Goal: Find specific page/section: Find specific page/section

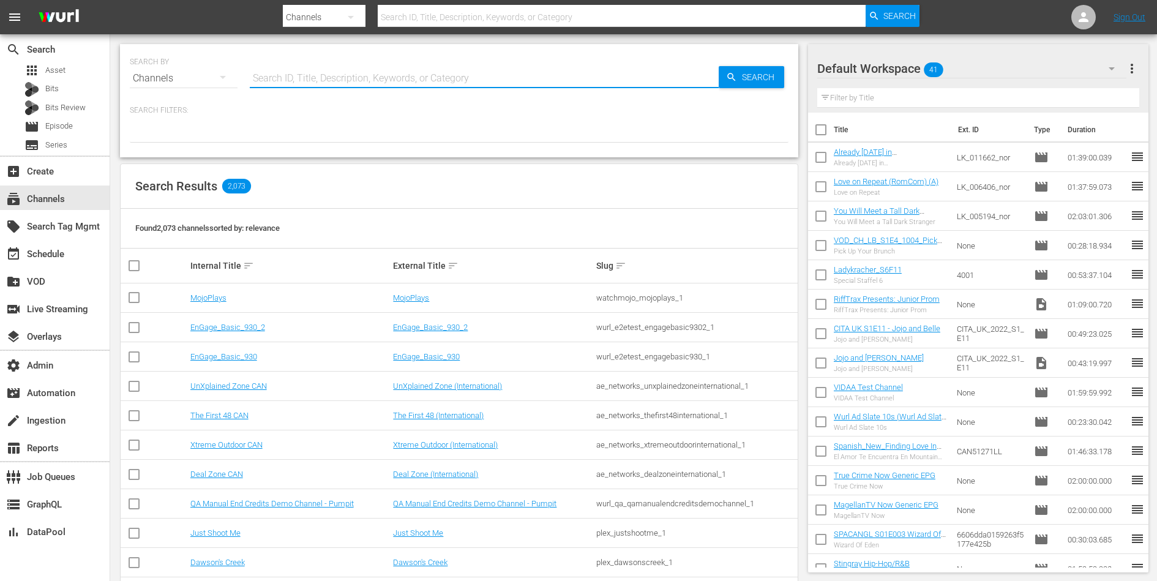
click at [341, 72] on input "text" at bounding box center [484, 78] width 469 height 29
type input "Guardia costiera"
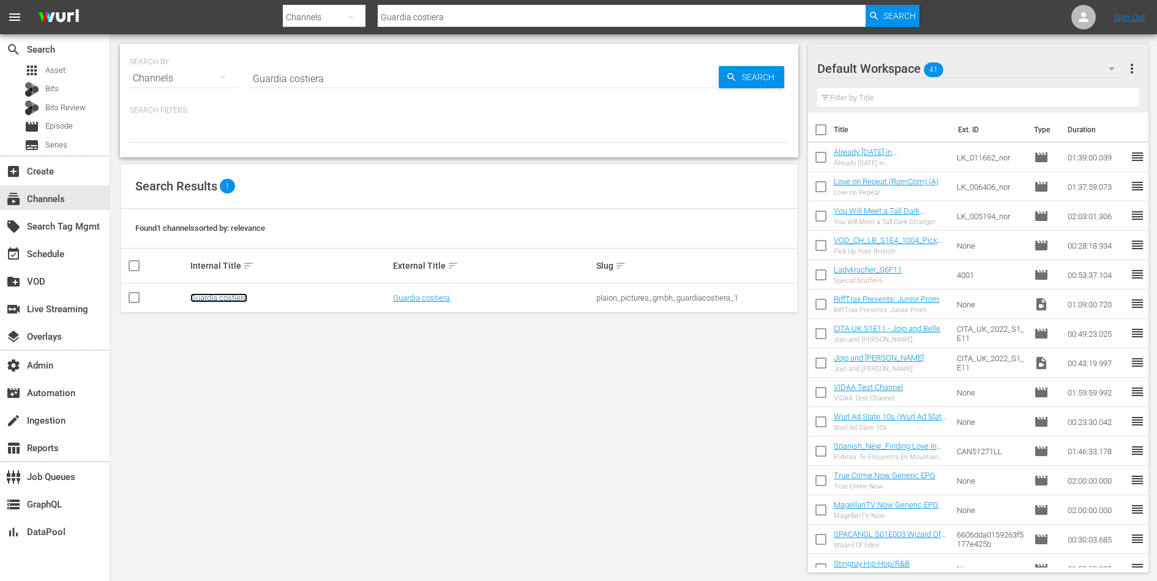
click at [223, 299] on link "Guardia costiera" at bounding box center [218, 297] width 57 height 9
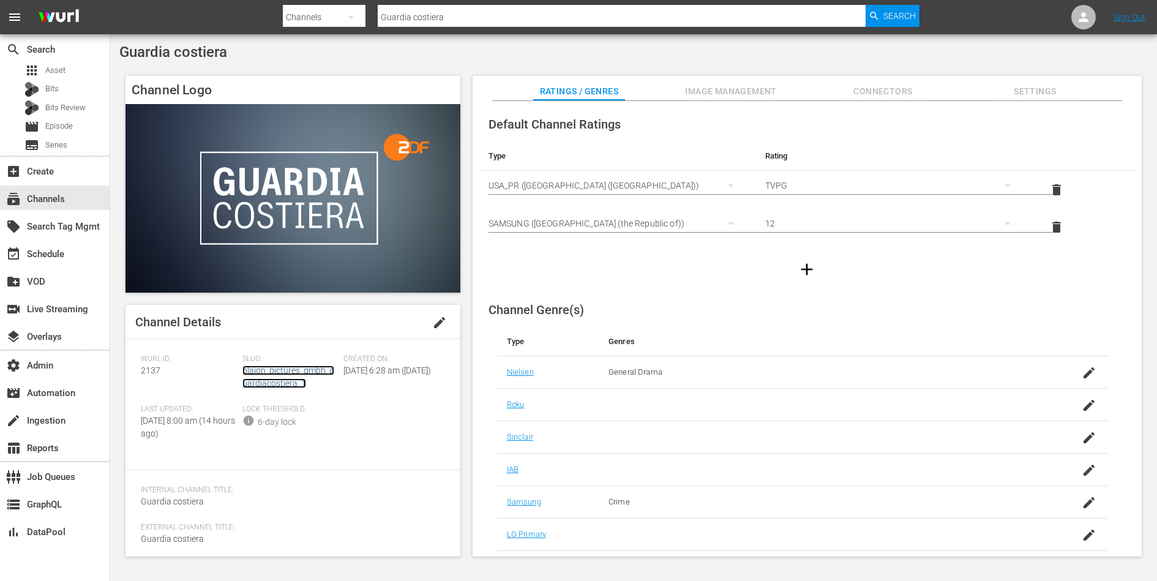
click at [296, 383] on link "plaion_pictures_gmbh_guardiacostiera_1" at bounding box center [288, 376] width 92 height 23
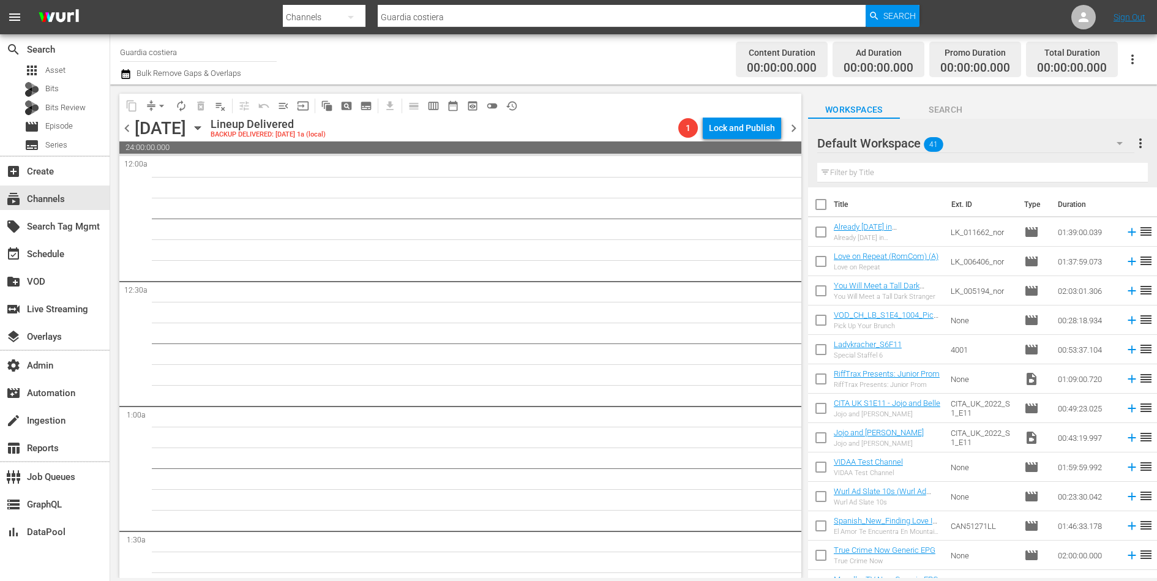
click at [471, 104] on span "preview_outlined" at bounding box center [472, 106] width 12 height 12
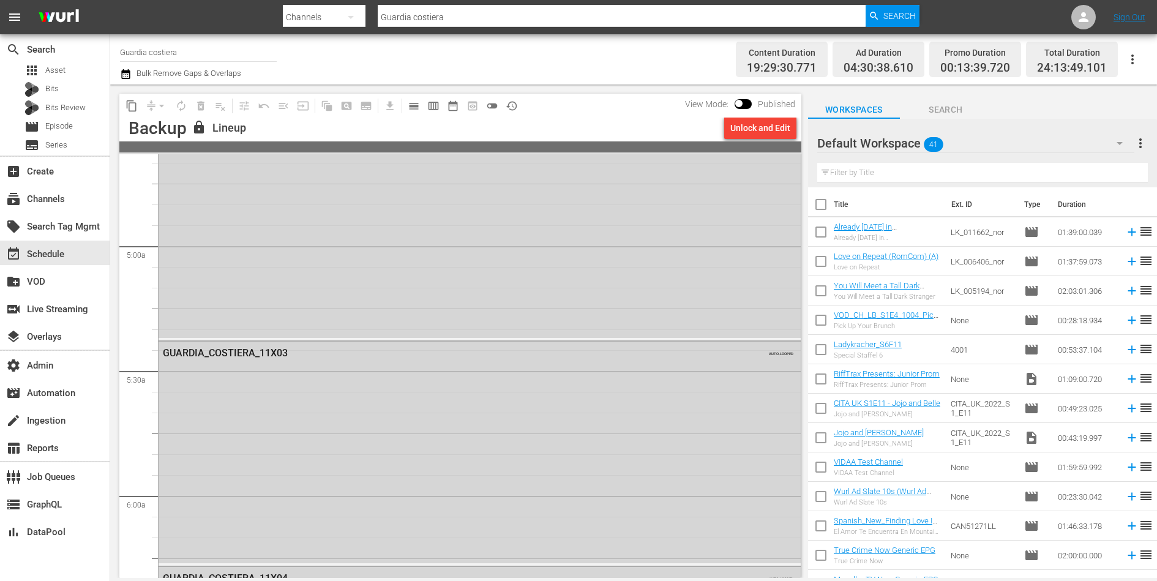
scroll to position [1349, 0]
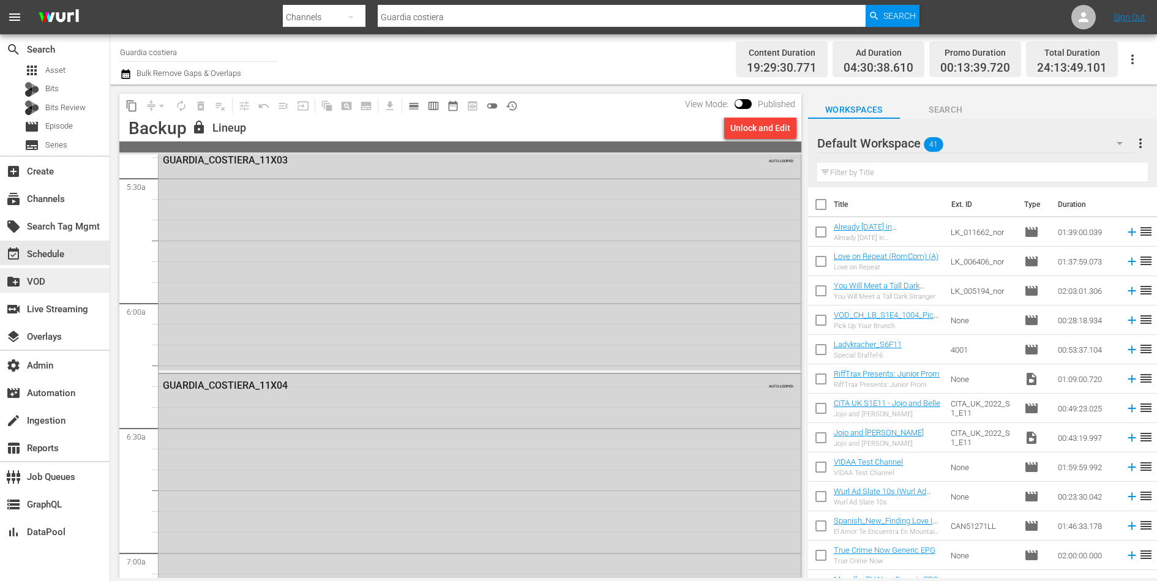
click at [61, 285] on div "create_new_folder VOD" at bounding box center [55, 280] width 110 height 24
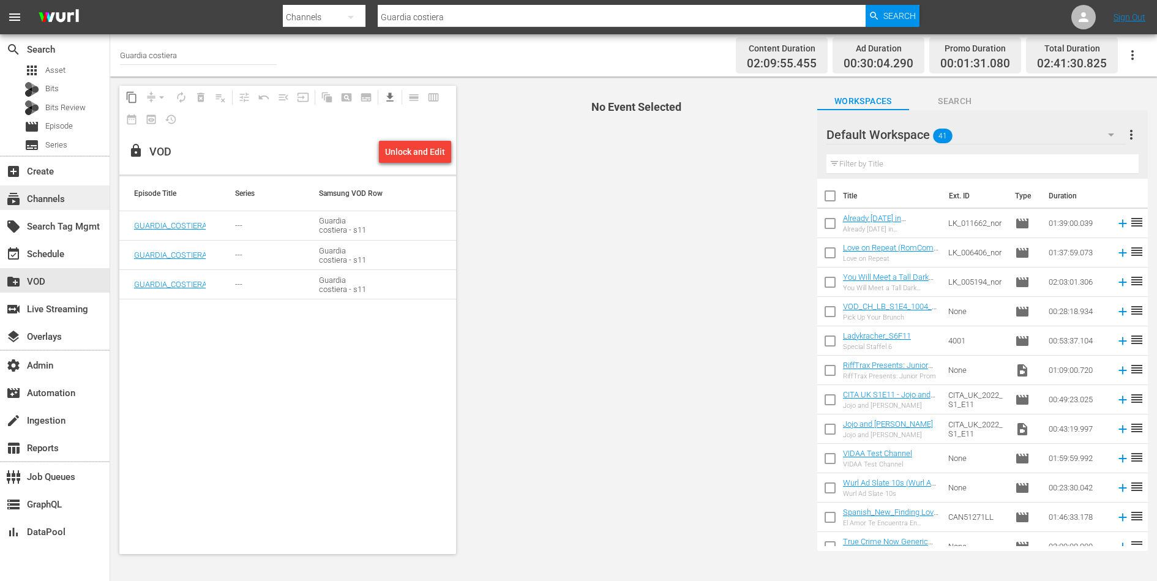
click at [58, 201] on div "subscriptions Channels" at bounding box center [34, 197] width 69 height 11
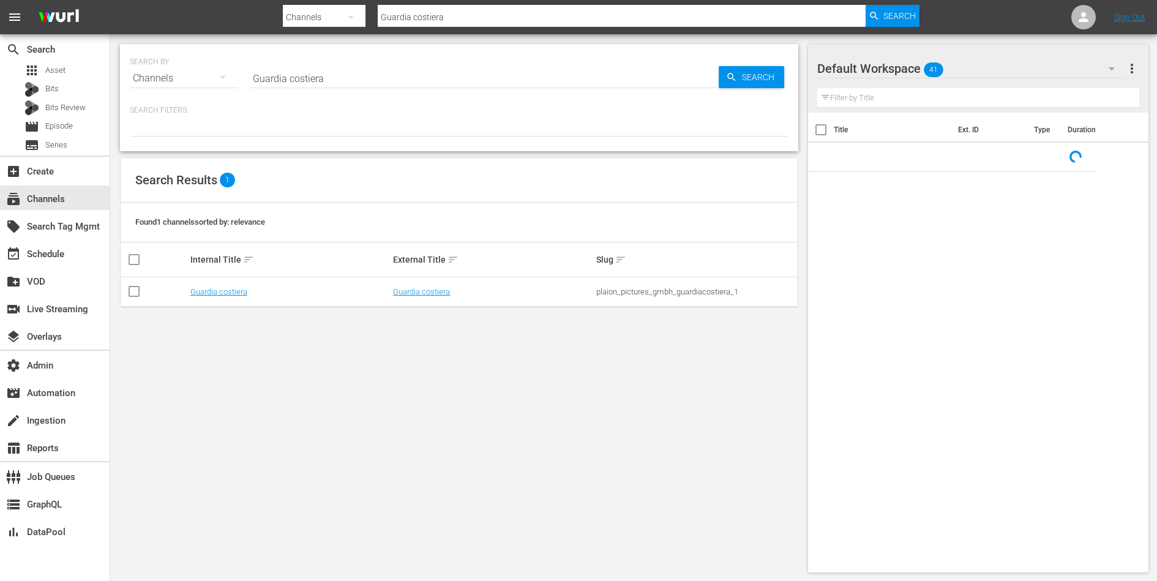
click at [313, 81] on input "Guardia costiera" at bounding box center [484, 78] width 469 height 29
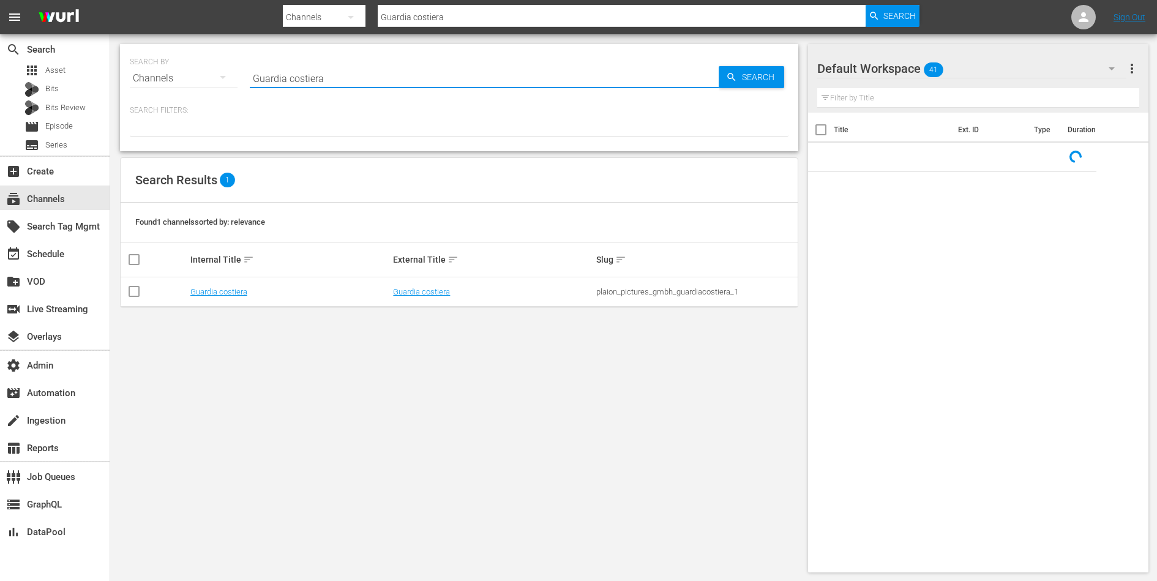
click at [313, 81] on input "Guardia costiera" at bounding box center [484, 78] width 469 height 29
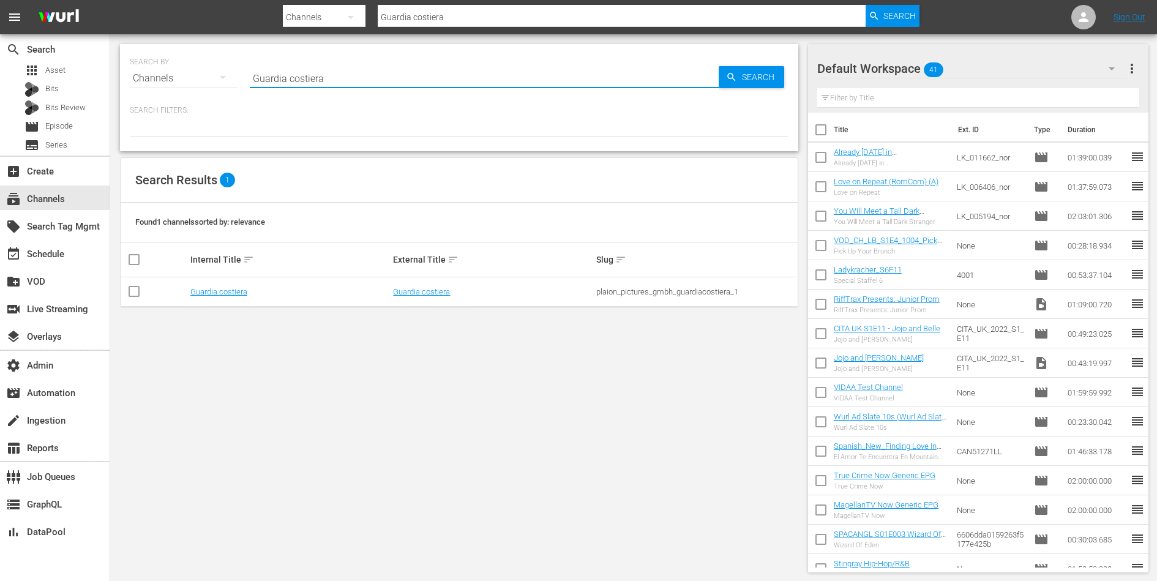
click at [313, 81] on input "Guardia costiera" at bounding box center [484, 78] width 469 height 29
click at [411, 287] on link "Guardia costiera" at bounding box center [421, 291] width 57 height 9
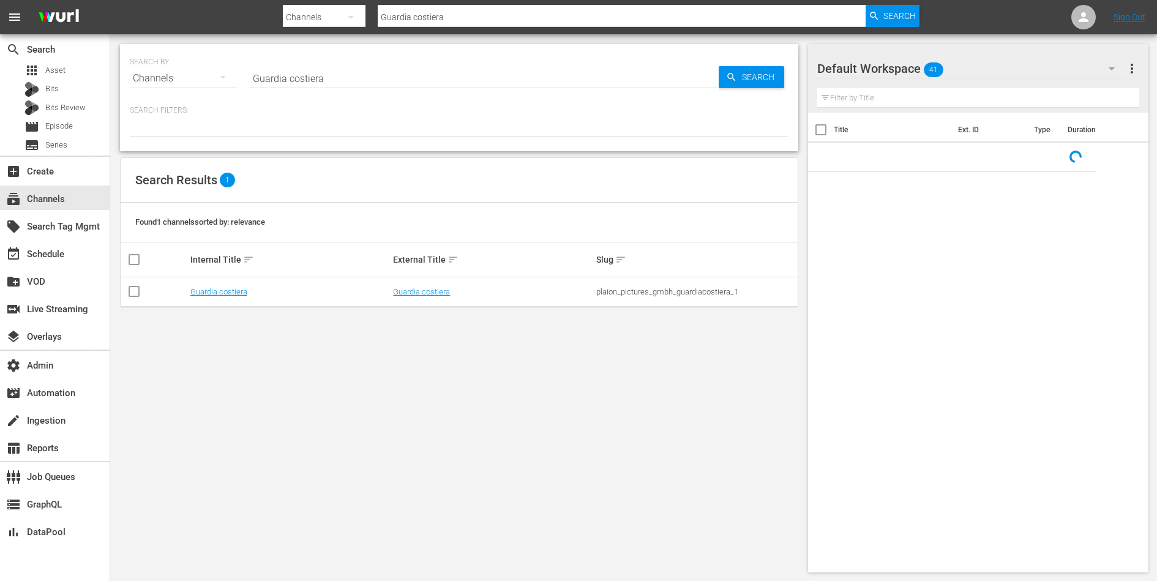
click at [351, 80] on input "Guardia costiera" at bounding box center [484, 78] width 469 height 29
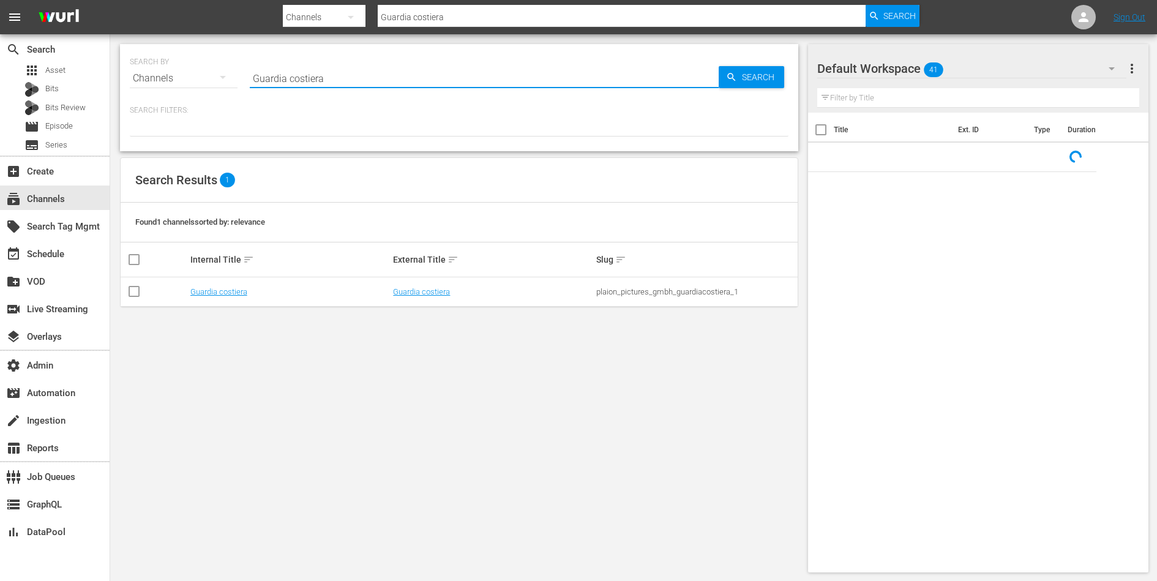
click at [351, 80] on input "Guardia costiera" at bounding box center [484, 78] width 469 height 29
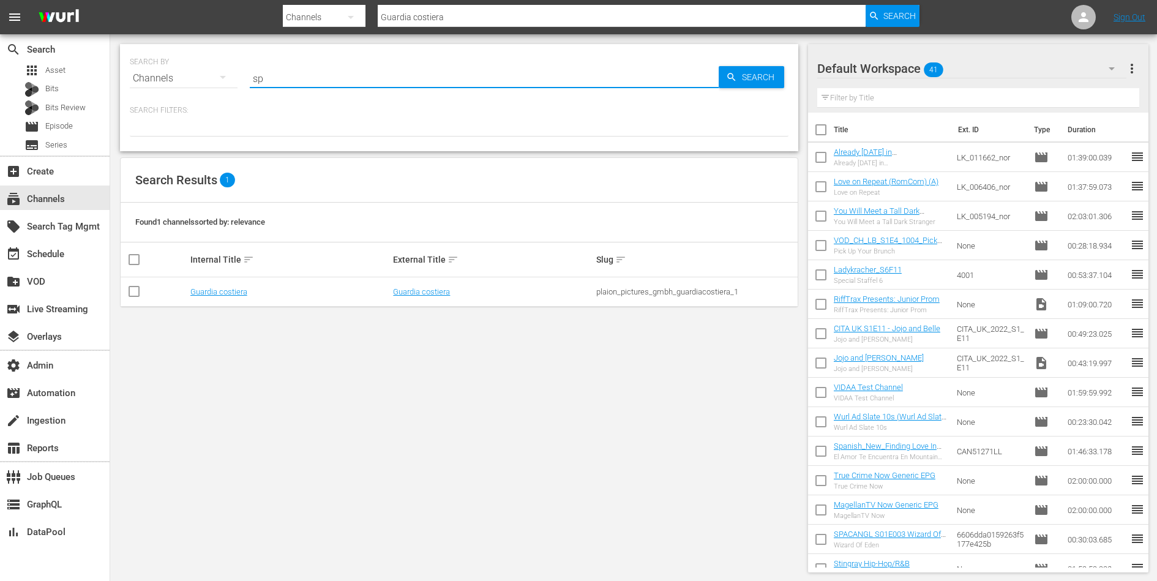
type input "spe"
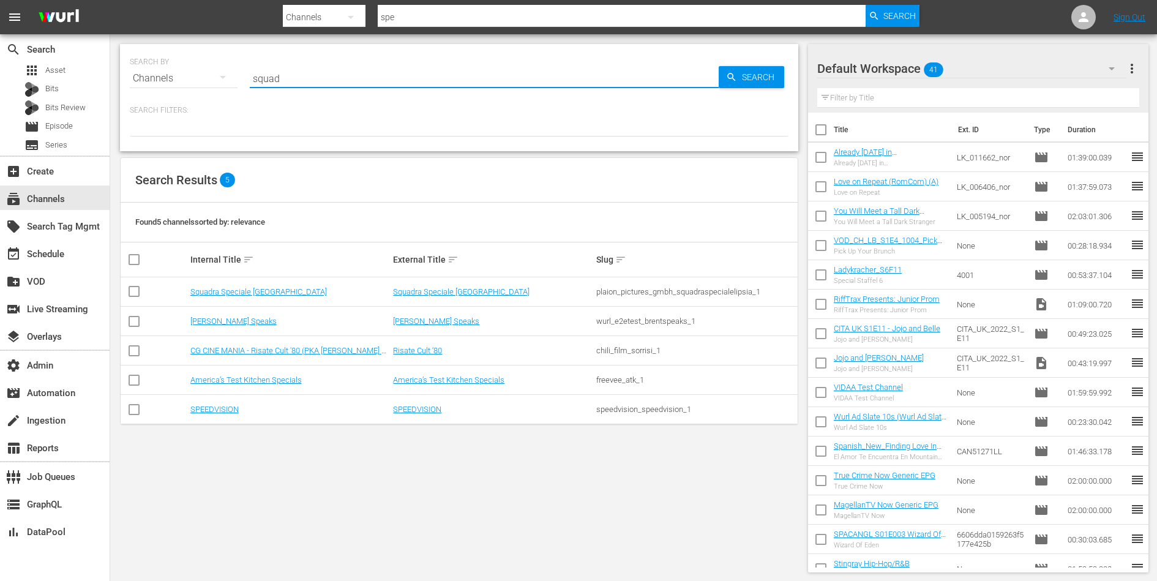
type input "squad"
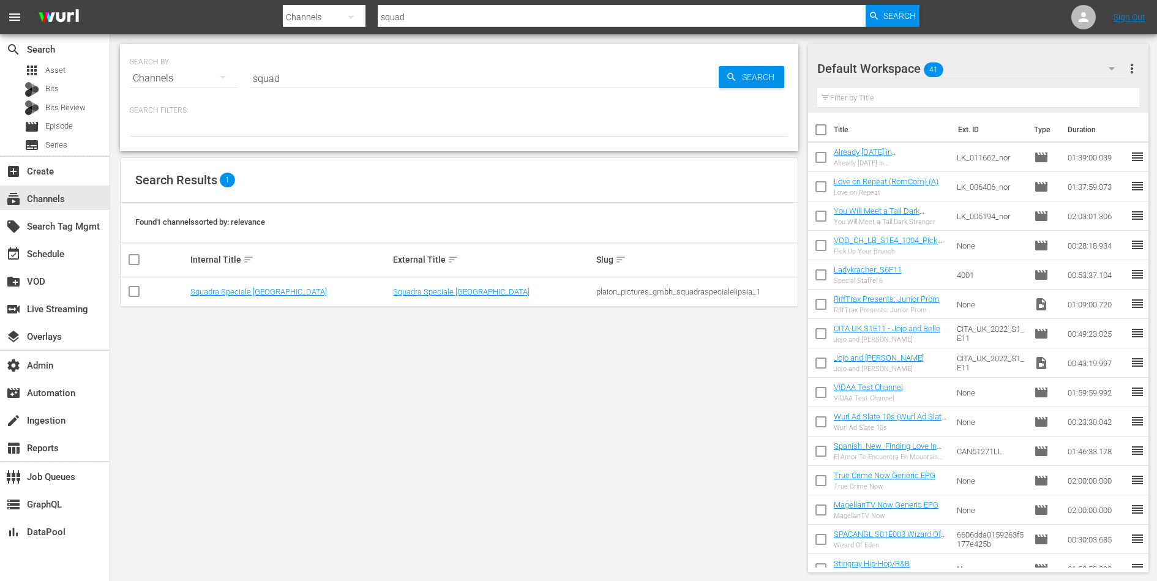
click at [206, 285] on td "Squadra Speciale [GEOGRAPHIC_DATA]" at bounding box center [289, 291] width 203 height 29
click at [206, 287] on link "Squadra Speciale [GEOGRAPHIC_DATA]" at bounding box center [258, 291] width 136 height 9
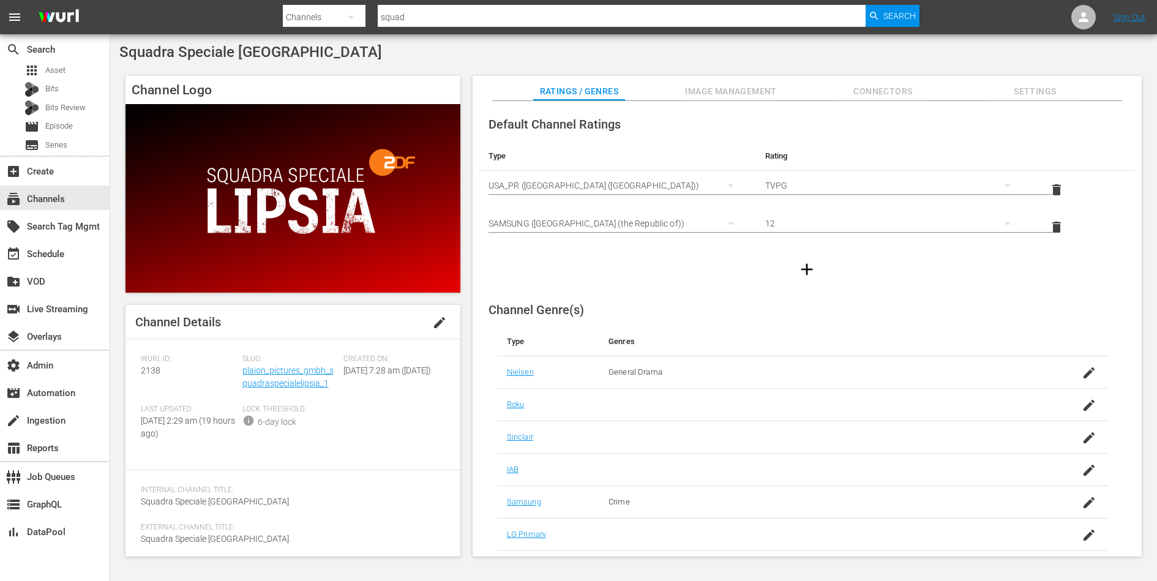
scroll to position [94, 0]
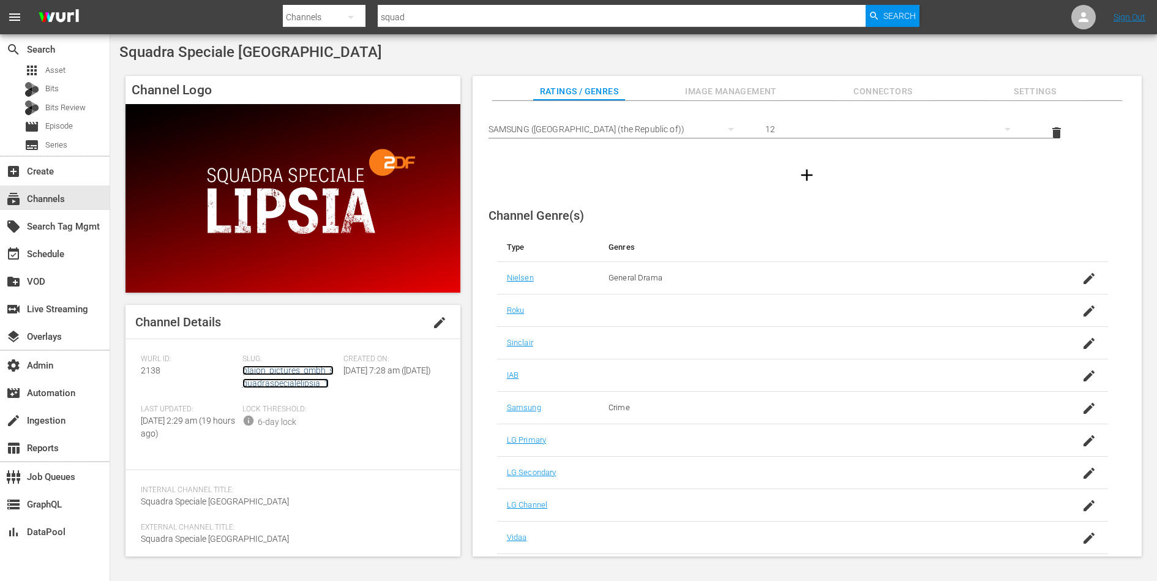
click at [305, 375] on link "plaion_pictures_gmbh_squadraspecialelipsia_1" at bounding box center [287, 376] width 91 height 23
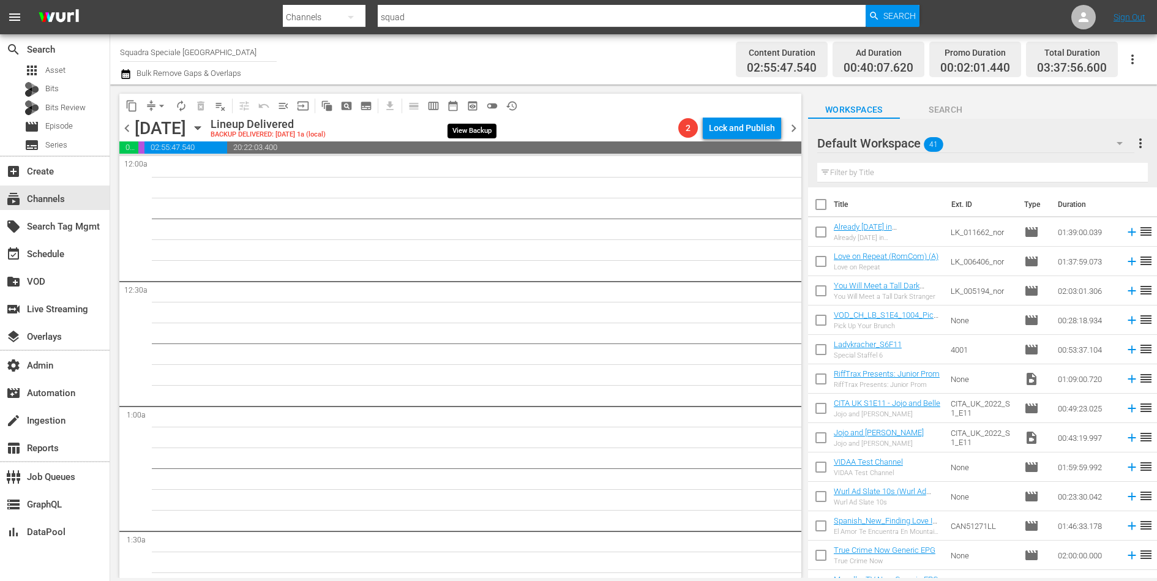
click at [472, 98] on button "preview_outlined" at bounding box center [473, 106] width 20 height 20
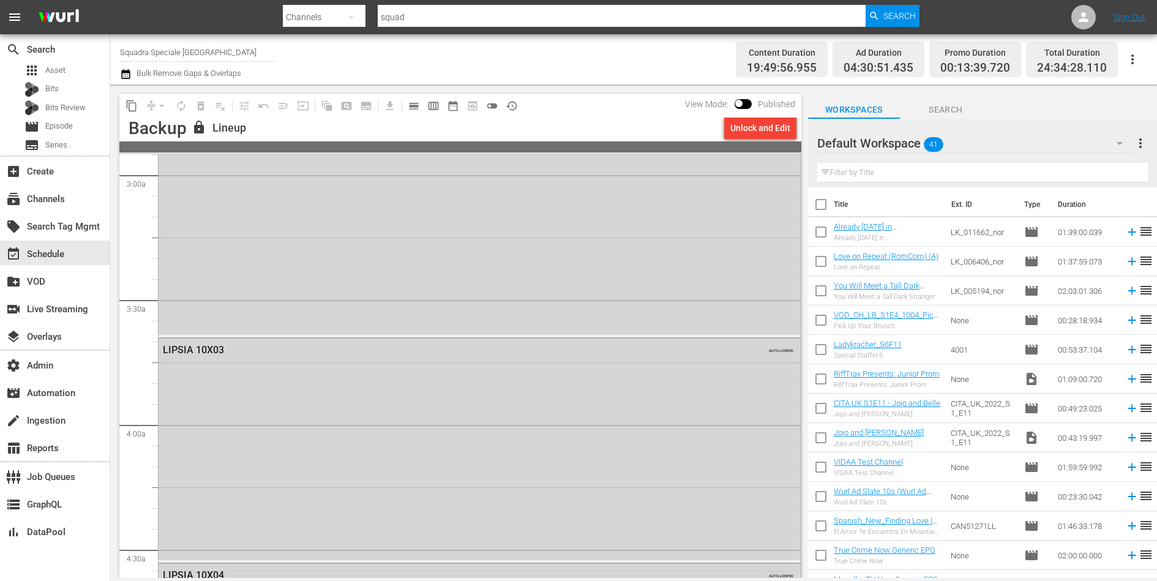
scroll to position [1097, 0]
click at [43, 278] on div "create_new_folder VOD" at bounding box center [34, 279] width 69 height 11
